Goal: Task Accomplishment & Management: Manage account settings

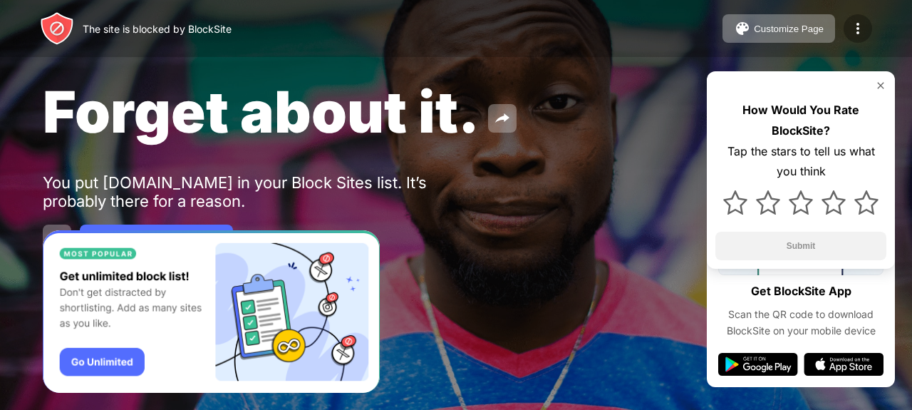
click at [861, 28] on img at bounding box center [857, 28] width 17 height 17
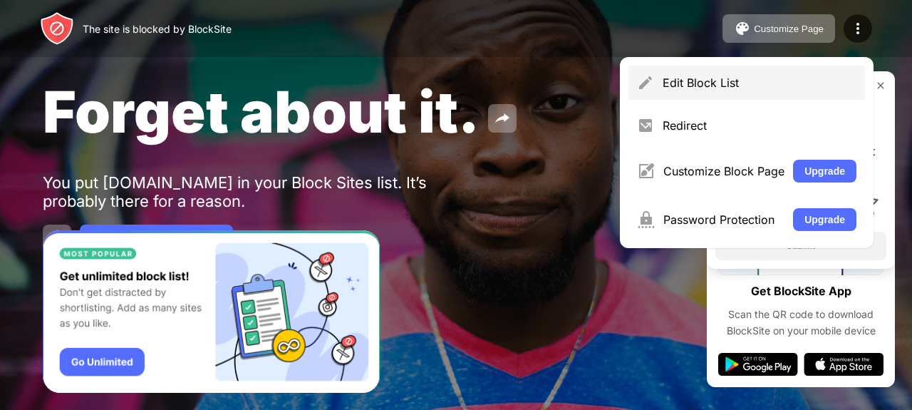
click at [792, 78] on div "Edit Block List" at bounding box center [759, 83] width 194 height 14
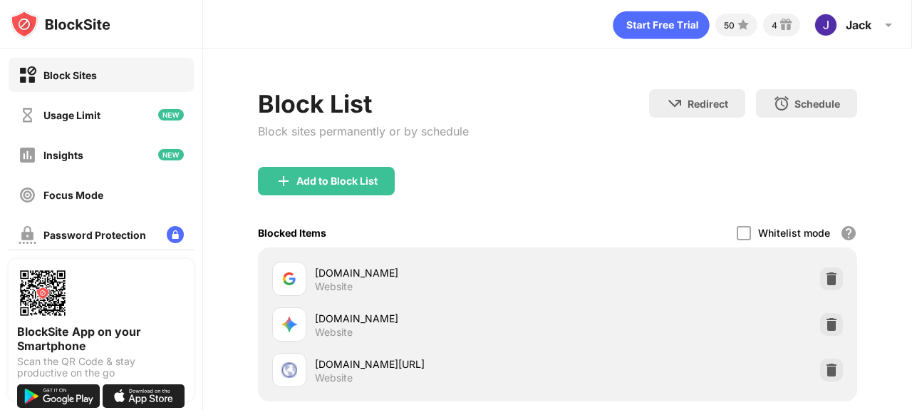
click at [446, 233] on div "Blocked Items Whitelist mode Block all websites except for those in your whitel…" at bounding box center [557, 232] width 599 height 29
click at [741, 227] on div "Whitelist mode Block all websites except for those in your whitelist. Whitelist…" at bounding box center [797, 232] width 120 height 29
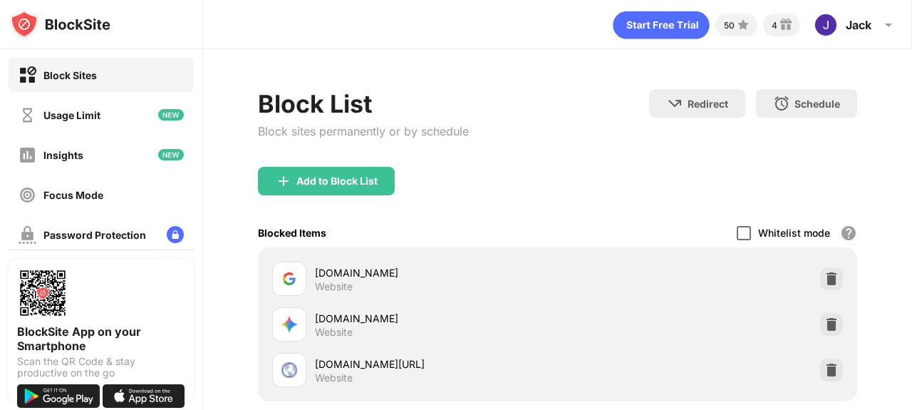
click at [737, 230] on div at bounding box center [744, 233] width 14 height 14
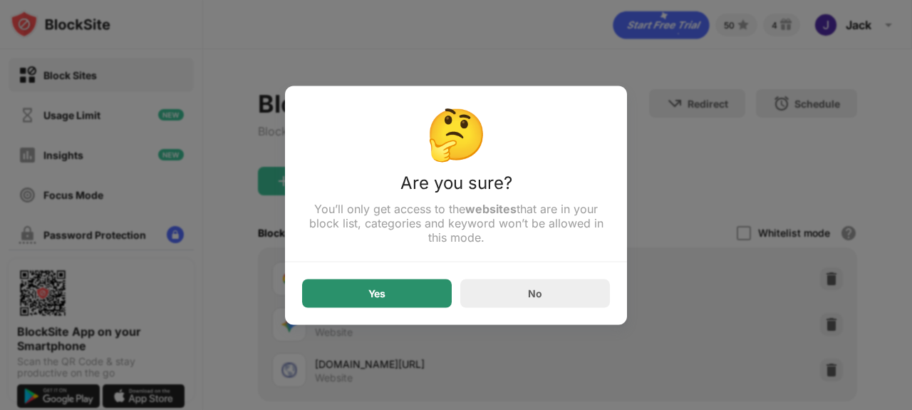
click at [436, 297] on div "Yes" at bounding box center [377, 293] width 150 height 28
